Goal: Find contact information: Find contact information

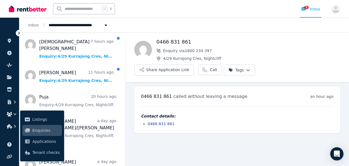
scroll to position [76, 0]
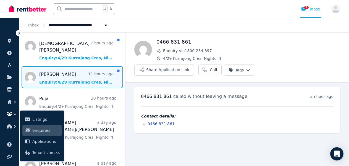
click at [57, 72] on span "Message list" at bounding box center [72, 77] width 106 height 22
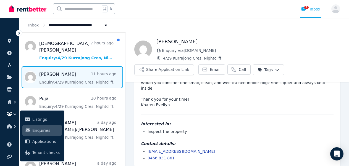
scroll to position [41, 0]
drag, startPoint x: 201, startPoint y: 146, endPoint x: 148, endPoint y: 146, distance: 53.0
click at [148, 149] on li "[EMAIL_ADDRESS][DOMAIN_NAME]" at bounding box center [240, 152] width 186 height 6
copy link "[EMAIL_ADDRESS][DOMAIN_NAME]"
click at [186, 70] on button "Share Application Link" at bounding box center [164, 69] width 60 height 11
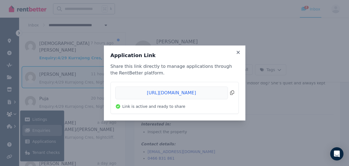
click at [232, 94] on span "Copied!" at bounding box center [174, 93] width 119 height 13
click at [237, 52] on icon at bounding box center [237, 52] width 3 height 3
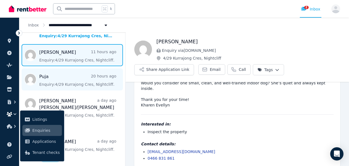
scroll to position [99, 0]
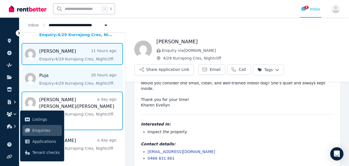
click at [69, 100] on span "Message list" at bounding box center [72, 111] width 106 height 39
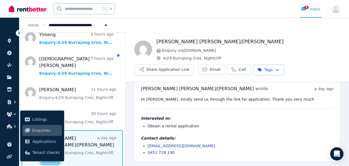
scroll to position [60, 0]
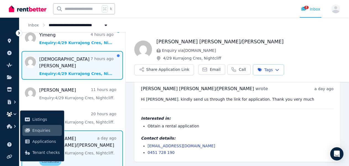
click at [65, 59] on span "Message list" at bounding box center [72, 65] width 106 height 29
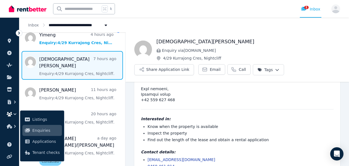
scroll to position [154, 0]
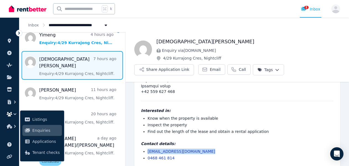
drag, startPoint x: 206, startPoint y: 145, endPoint x: 146, endPoint y: 143, distance: 59.9
click at [146, 149] on ul "[EMAIL_ADDRESS][DOMAIN_NAME] 0468 461 814" at bounding box center [237, 155] width 192 height 12
copy link "[EMAIL_ADDRESS][DOMAIN_NAME]"
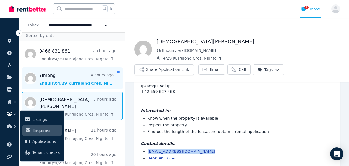
scroll to position [20, 0]
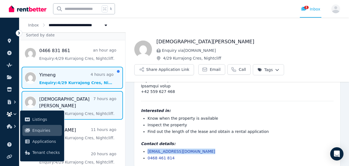
click at [61, 73] on span "Message list" at bounding box center [72, 78] width 106 height 22
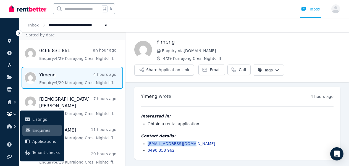
drag, startPoint x: 191, startPoint y: 144, endPoint x: 148, endPoint y: 144, distance: 42.8
click at [148, 144] on li "[EMAIL_ADDRESS][DOMAIN_NAME]" at bounding box center [240, 144] width 186 height 6
copy link "[EMAIL_ADDRESS][DOMAIN_NAME]"
click at [197, 144] on li "[EMAIL_ADDRESS][DOMAIN_NAME]" at bounding box center [240, 144] width 186 height 6
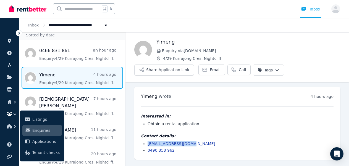
drag, startPoint x: 197, startPoint y: 144, endPoint x: 147, endPoint y: 142, distance: 49.2
click at [147, 142] on li "[EMAIL_ADDRESS][DOMAIN_NAME]" at bounding box center [240, 144] width 186 height 6
copy link "[EMAIL_ADDRESS][DOMAIN_NAME]"
